Goal: Transaction & Acquisition: Purchase product/service

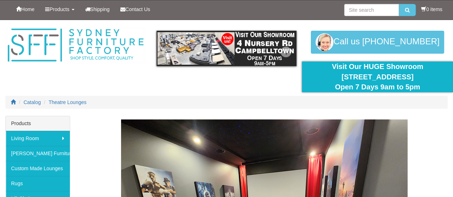
click at [197, 48] on img at bounding box center [227, 48] width 140 height 35
click at [226, 41] on img at bounding box center [227, 48] width 140 height 35
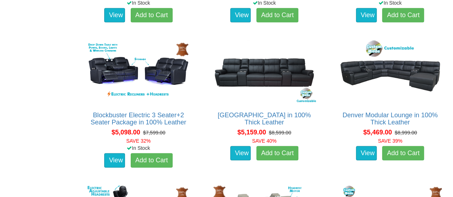
scroll to position [2006, 0]
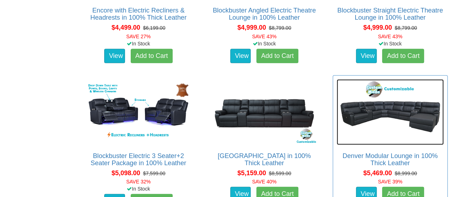
click at [400, 119] on img at bounding box center [390, 112] width 107 height 66
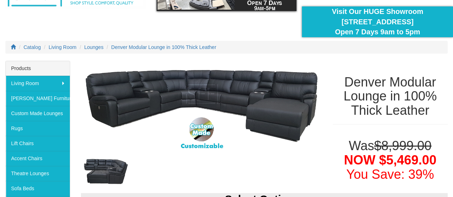
scroll to position [72, 0]
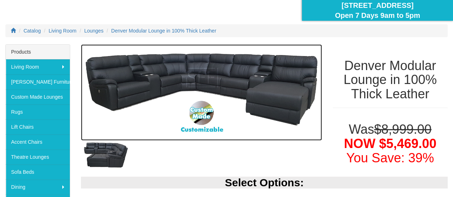
click at [197, 129] on img at bounding box center [201, 92] width 241 height 96
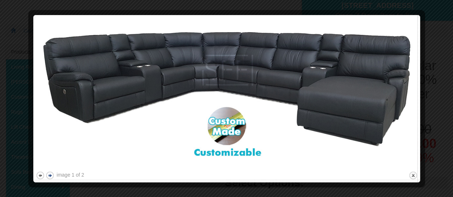
click at [49, 173] on button "next" at bounding box center [49, 175] width 9 height 9
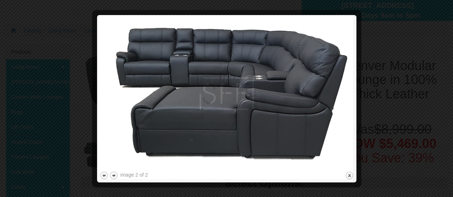
click at [48, 53] on div at bounding box center [226, 98] width 453 height 197
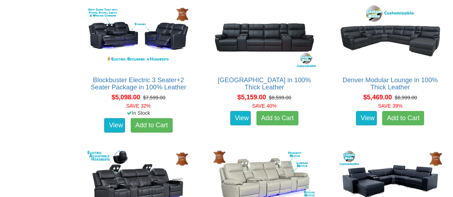
scroll to position [2036, 0]
